Goal: Complete application form: Complete application form

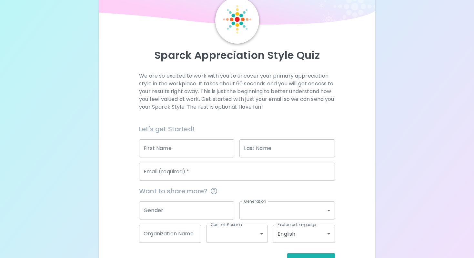
scroll to position [36, 0]
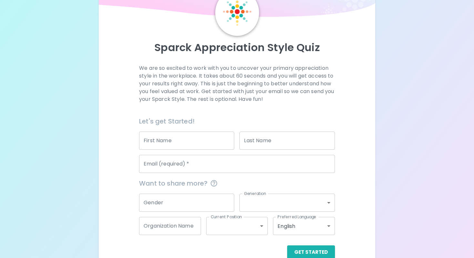
click at [202, 142] on input "First Name" at bounding box center [186, 140] width 95 height 18
type input "[PERSON_NAME]"
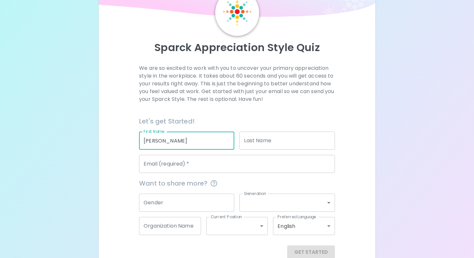
click at [265, 144] on input "Last Name" at bounding box center [287, 140] width 95 height 18
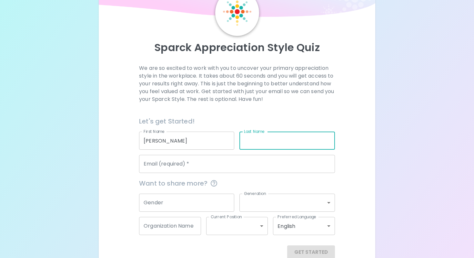
type input "[PERSON_NAME]"
click at [257, 161] on input "Email (required)   *" at bounding box center [237, 164] width 196 height 18
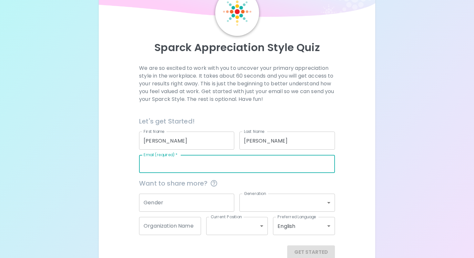
type input "[EMAIL_ADDRESS][PERSON_NAME][DOMAIN_NAME]"
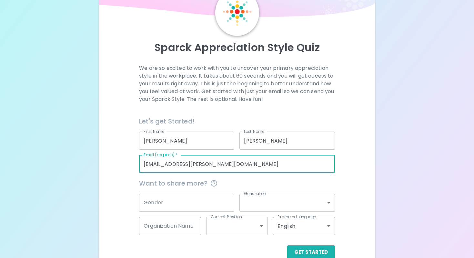
scroll to position [50, 0]
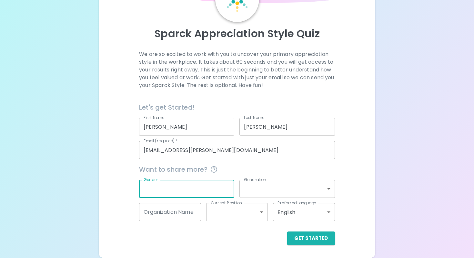
click at [224, 187] on input "Gender" at bounding box center [186, 189] width 95 height 18
type input "M"
type input "[DEMOGRAPHIC_DATA]"
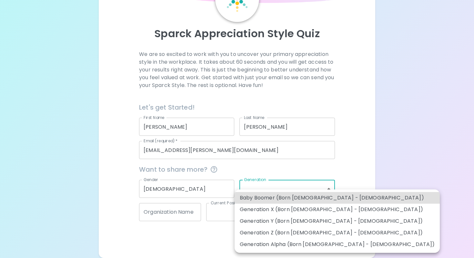
click at [279, 190] on body "Sparck Appreciation Style Quiz We are so excited to work with you to uncover yo…" at bounding box center [237, 104] width 474 height 308
click at [334, 233] on li "Generation Z (Born [DEMOGRAPHIC_DATA] - [DEMOGRAPHIC_DATA])" at bounding box center [337, 233] width 205 height 12
type input "generation_z"
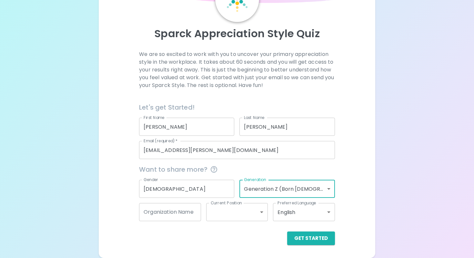
click at [177, 217] on input "Organization Name" at bounding box center [170, 212] width 62 height 18
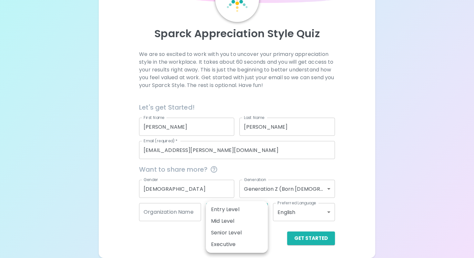
click at [255, 215] on body "Sparck Appreciation Style Quiz We are so excited to work with you to uncover yo…" at bounding box center [237, 104] width 474 height 308
click at [302, 243] on div at bounding box center [237, 129] width 474 height 258
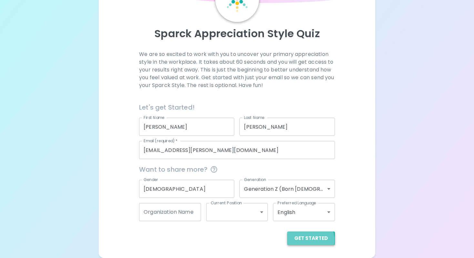
click at [303, 240] on button "Get Started" at bounding box center [311, 238] width 48 height 14
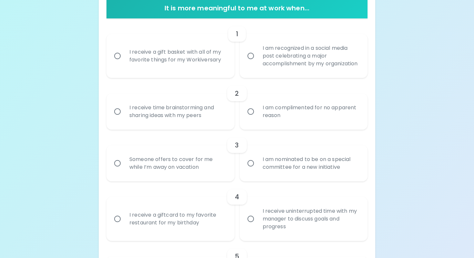
scroll to position [139, 0]
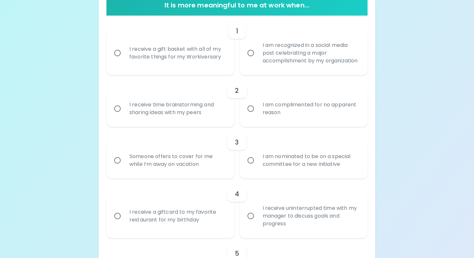
click at [140, 64] on div "I receive a gift basket with all of my favorite things for my Workiversary" at bounding box center [177, 52] width 107 height 31
click at [124, 60] on input "I receive a gift basket with all of my favorite things for my Workiversary" at bounding box center [118, 53] width 14 height 14
radio input "true"
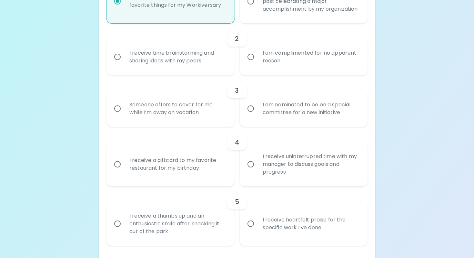
click at [193, 58] on div "I receive time brainstorming and sharing ideas with my peers" at bounding box center [177, 56] width 107 height 31
click at [124, 58] on input "I receive time brainstorming and sharing ideas with my peers" at bounding box center [118, 57] width 14 height 14
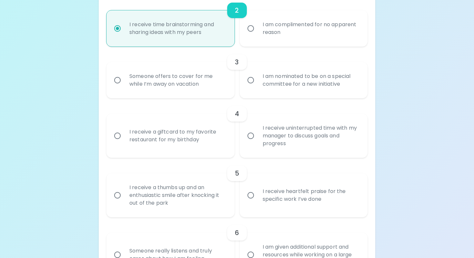
scroll to position [218, 0]
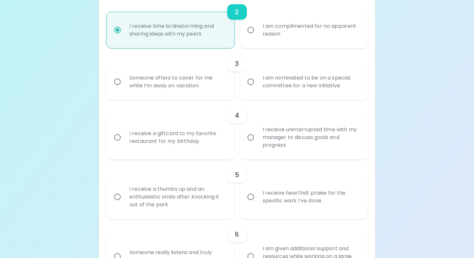
radio input "true"
click at [213, 88] on div "Someone offers to cover for me while I’m away on vacation" at bounding box center [177, 81] width 107 height 31
click at [124, 88] on input "Someone offers to cover for me while I’m away on vacation" at bounding box center [118, 82] width 14 height 14
radio input "false"
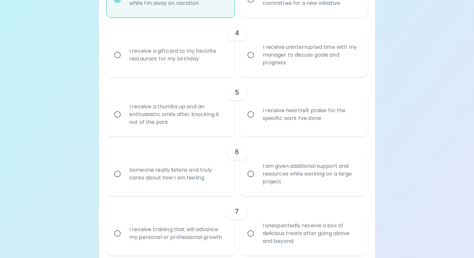
scroll to position [303, 0]
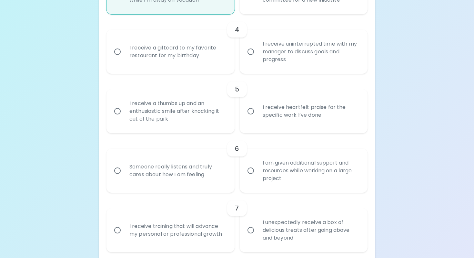
radio input "true"
click at [311, 61] on div "I receive uninterrupted time with my manager to discuss goals and progress" at bounding box center [311, 51] width 107 height 39
click at [258, 58] on input "I receive uninterrupted time with my manager to discuss goals and progress" at bounding box center [251, 52] width 14 height 14
radio input "false"
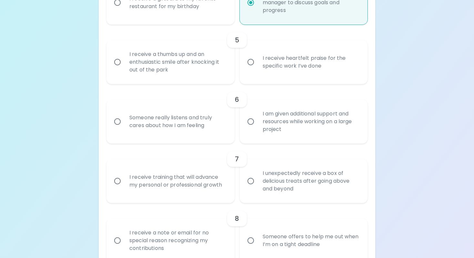
scroll to position [355, 0]
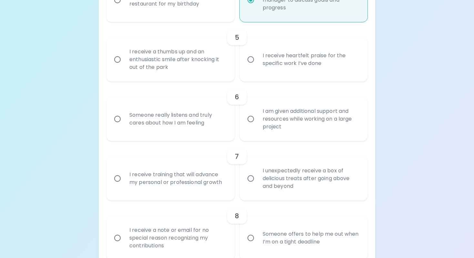
radio input "true"
click at [211, 22] on label "I receive a giftcard to my favorite restaurant for my birthday" at bounding box center [167, 0] width 128 height 44
click at [124, 7] on input "I receive a giftcard to my favorite restaurant for my birthday" at bounding box center [118, 0] width 14 height 14
radio input "false"
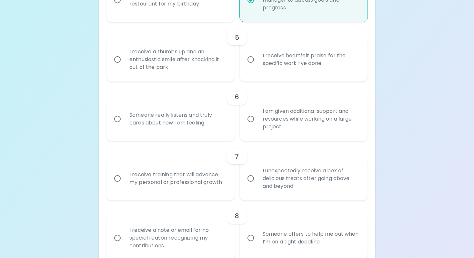
radio input "true"
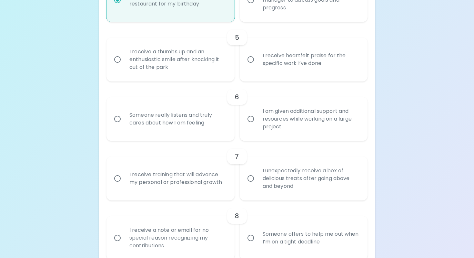
radio input "true"
click at [277, 75] on div "I receive heartfelt praise for the specific work I’ve done" at bounding box center [311, 59] width 107 height 31
click at [258, 66] on input "I receive heartfelt praise for the specific work I’ve done" at bounding box center [251, 60] width 14 height 14
radio input "false"
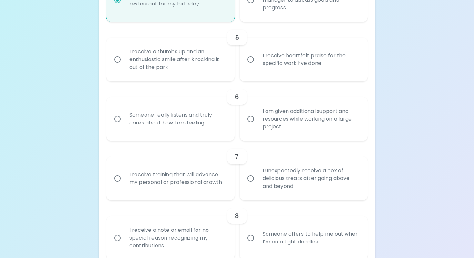
radio input "false"
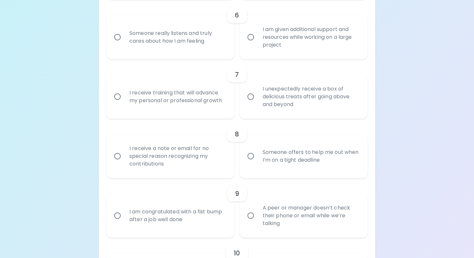
scroll to position [439, 0]
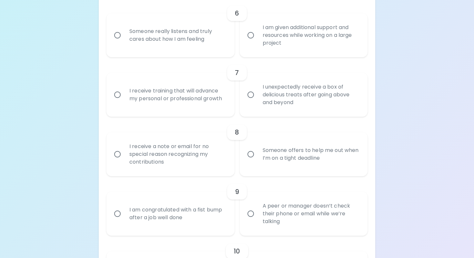
radio input "true"
click at [214, 51] on div "Someone really listens and truly cares about how I am feeling" at bounding box center [177, 35] width 107 height 31
click at [124, 42] on input "Someone really listens and truly cares about how I am feeling" at bounding box center [118, 35] width 14 height 14
radio input "false"
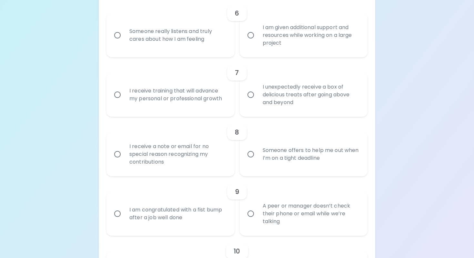
radio input "false"
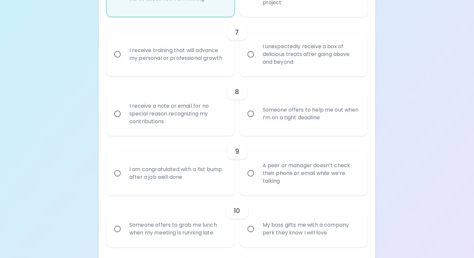
scroll to position [484, 0]
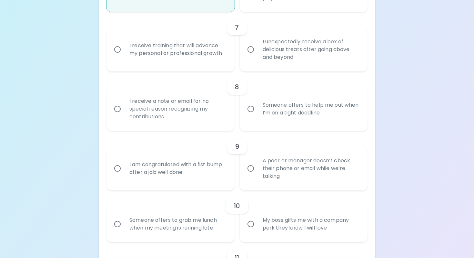
radio input "true"
click at [207, 59] on div "I receive training that will advance my personal or professional growth" at bounding box center [177, 49] width 107 height 31
click at [124, 56] on input "I receive training that will advance my personal or professional growth" at bounding box center [118, 50] width 14 height 14
radio input "false"
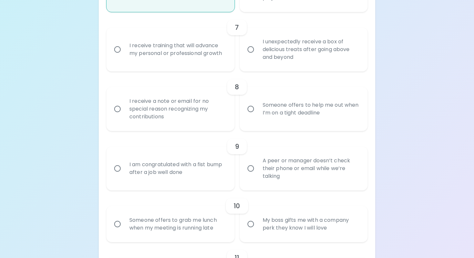
radio input "false"
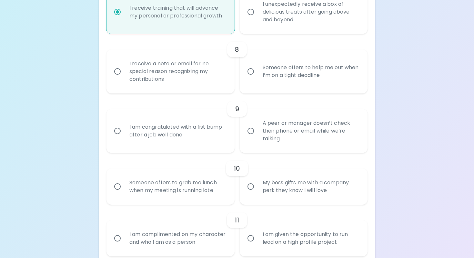
scroll to position [512, 0]
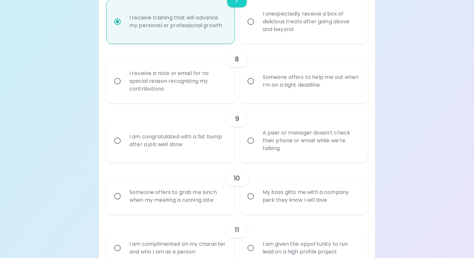
radio input "true"
click at [262, 97] on div "Someone offers to help me out when I’m on a tight deadline" at bounding box center [311, 81] width 107 height 31
click at [258, 88] on input "Someone offers to help me out when I’m on a tight deadline" at bounding box center [251, 81] width 14 height 14
radio input "false"
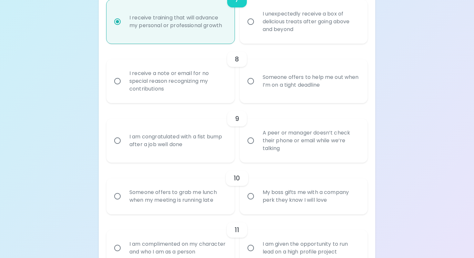
radio input "false"
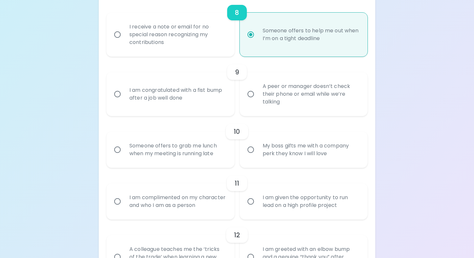
scroll to position [563, 0]
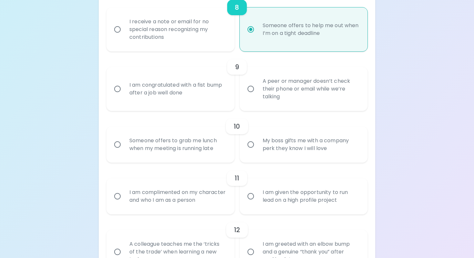
radio input "true"
click at [179, 104] on div "I am congratulated with a fist bump after a job well done" at bounding box center [177, 88] width 107 height 31
click at [124, 96] on input "I am congratulated with a fist bump after a job well done" at bounding box center [118, 89] width 14 height 14
radio input "false"
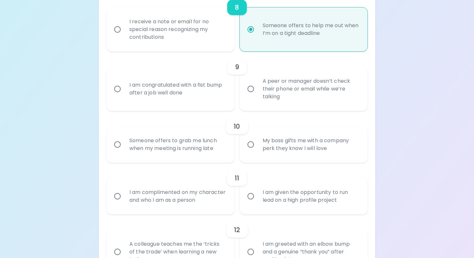
radio input "false"
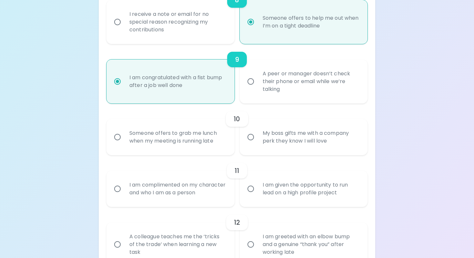
scroll to position [596, 0]
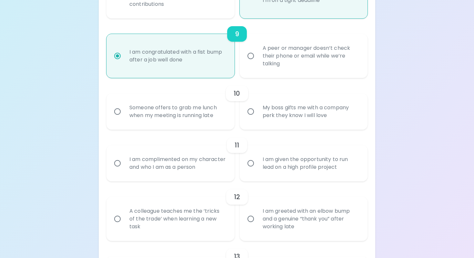
radio input "true"
drag, startPoint x: 211, startPoint y: 124, endPoint x: 307, endPoint y: 118, distance: 97.1
click at [307, 118] on div "Someone offers to grab me lunch when my meeting is running late My boss gifts m…" at bounding box center [234, 108] width 266 height 41
click at [319, 127] on div "My boss gifts me with a company perk they know I will love" at bounding box center [311, 111] width 107 height 31
click at [273, 117] on div "My boss gifts me with a company perk they know I will love" at bounding box center [311, 111] width 107 height 31
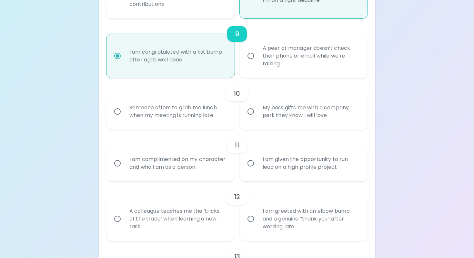
click at [258, 117] on input "My boss gifts me with a company perk they know I will love" at bounding box center [251, 112] width 14 height 14
radio input "false"
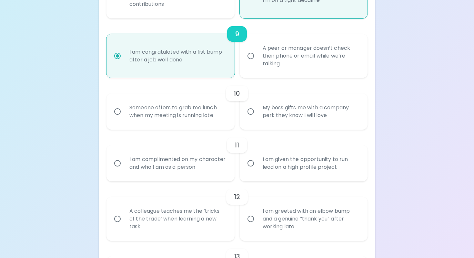
radio input "false"
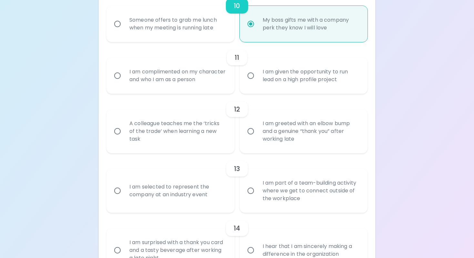
scroll to position [694, 0]
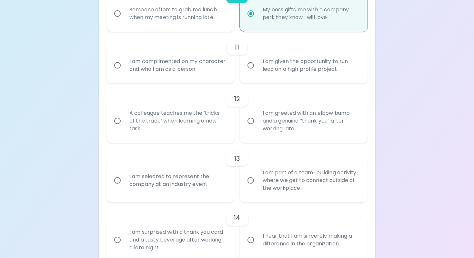
radio input "true"
click at [190, 81] on div "I am complimented on my character and who I am as a person" at bounding box center [177, 65] width 107 height 31
click at [124, 72] on input "I am complimented on my character and who I am as a person" at bounding box center [118, 65] width 14 height 14
radio input "false"
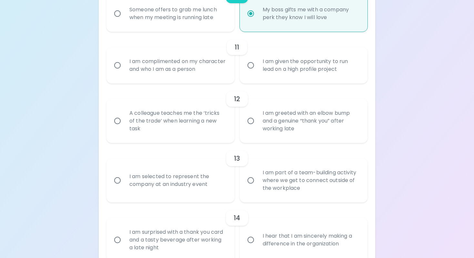
radio input "false"
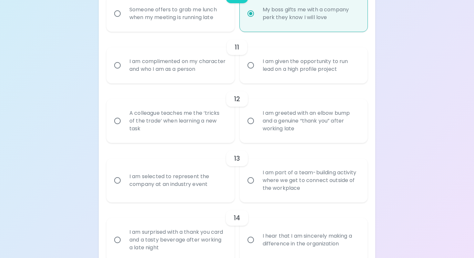
radio input "false"
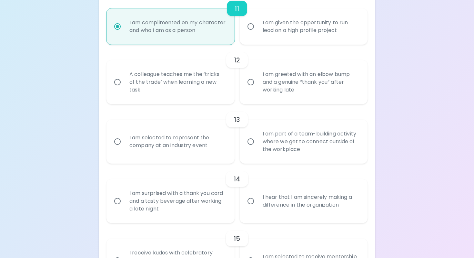
scroll to position [746, 0]
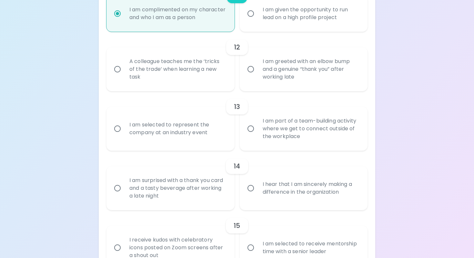
radio input "true"
click at [210, 82] on div "A colleague teaches me the ‘tricks of the trade’ when learning a new task" at bounding box center [177, 69] width 107 height 39
click at [124, 76] on input "A colleague teaches me the ‘tricks of the trade’ when learning a new task" at bounding box center [118, 69] width 14 height 14
radio input "false"
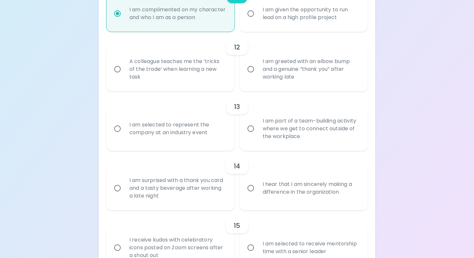
radio input "false"
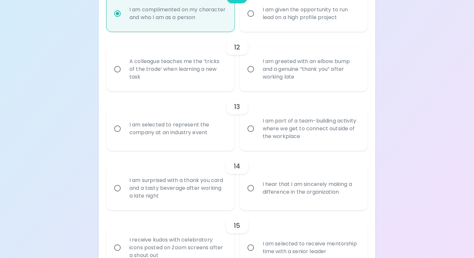
radio input "false"
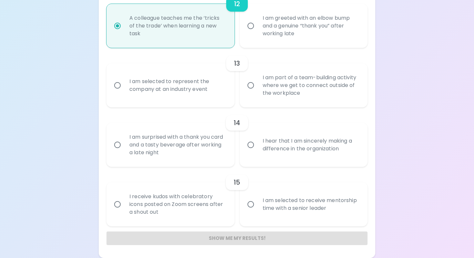
scroll to position [797, 0]
radio input "true"
click at [255, 89] on input "I am part of a team-building activity where we get to connect outside of the wo…" at bounding box center [251, 85] width 14 height 14
radio input "false"
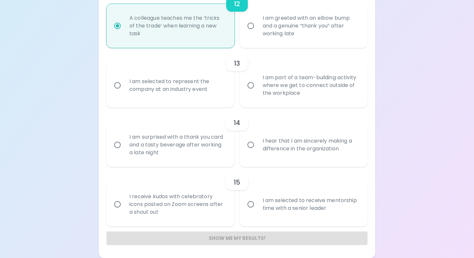
radio input "false"
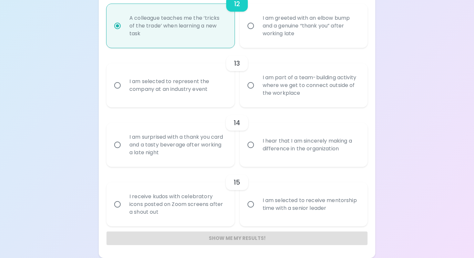
radio input "false"
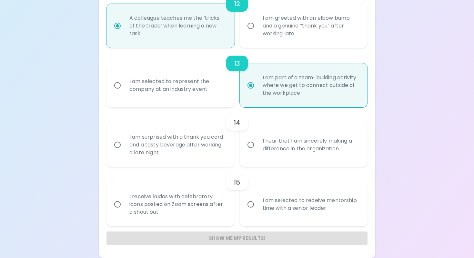
radio input "true"
click at [171, 148] on div "I am surprised with a thank you card and a tasty beverage after working a late …" at bounding box center [177, 144] width 107 height 39
click at [124, 148] on input "I am surprised with a thank you card and a tasty beverage after working a late …" at bounding box center [118, 145] width 14 height 14
radio input "false"
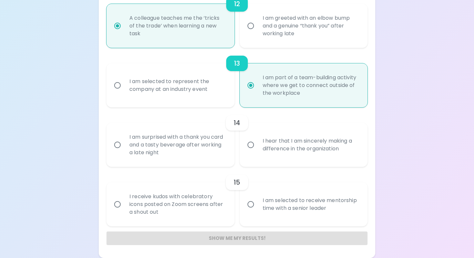
radio input "false"
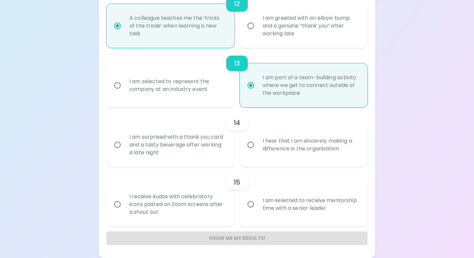
radio input "false"
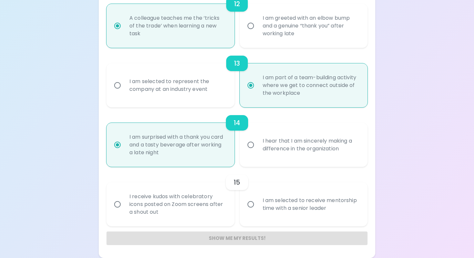
radio input "true"
click at [180, 217] on div "I receive kudos with celebratory icons posted on Zoom screens after a shout out" at bounding box center [177, 204] width 107 height 39
click at [124, 211] on input "I receive kudos with celebratory icons posted on Zoom screens after a shout out" at bounding box center [118, 204] width 14 height 14
radio input "false"
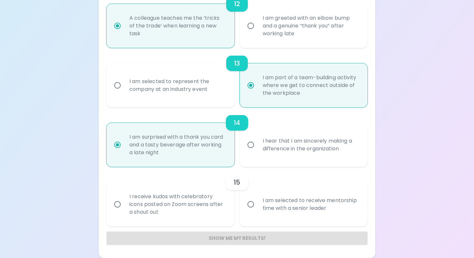
radio input "false"
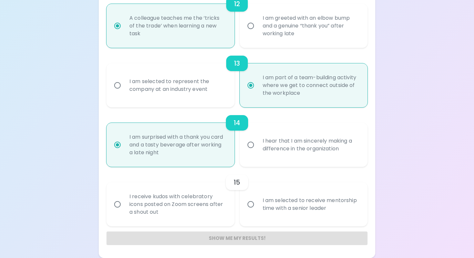
radio input "false"
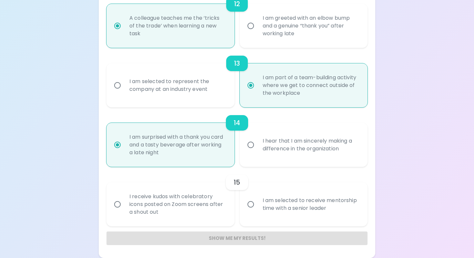
radio input "false"
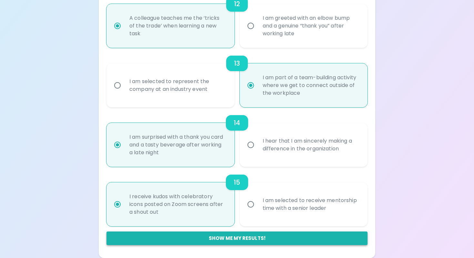
radio input "true"
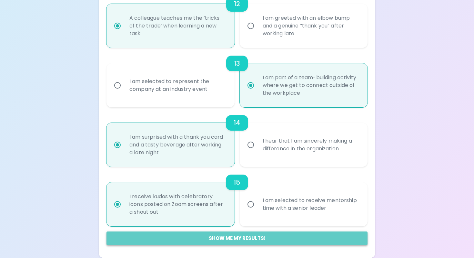
click at [228, 236] on button "Show me my results!" at bounding box center [237, 238] width 261 height 14
radio input "false"
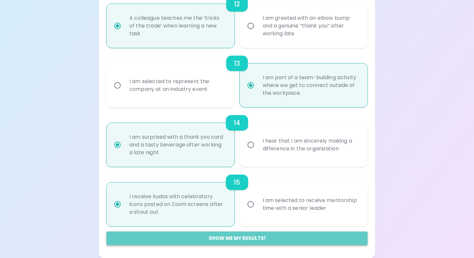
radio input "false"
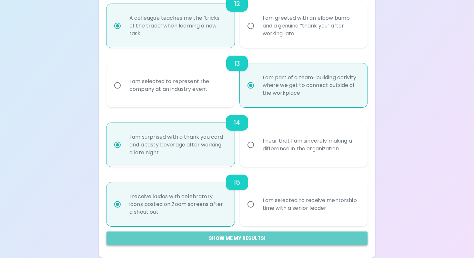
radio input "false"
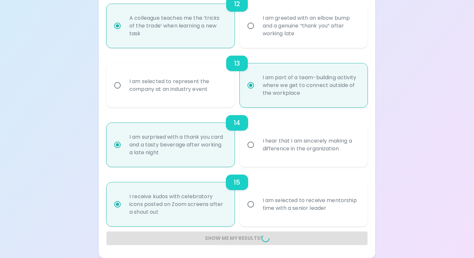
radio input "false"
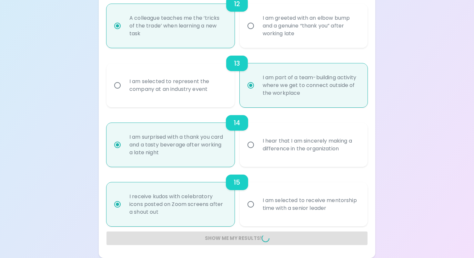
radio input "false"
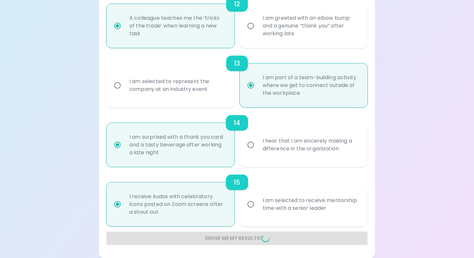
radio input "false"
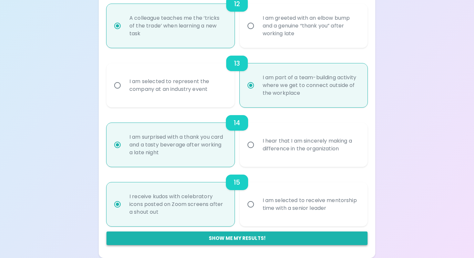
scroll to position [113, 0]
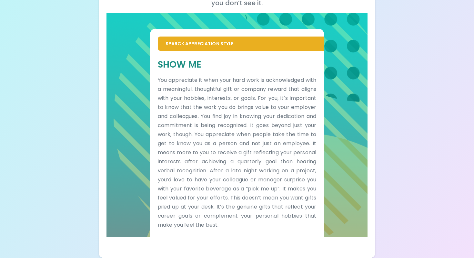
click at [228, 236] on div "Show Me You appreciate it when your hard work is acknowledged with a meaningful…" at bounding box center [237, 144] width 174 height 186
